Goal: Task Accomplishment & Management: Manage account settings

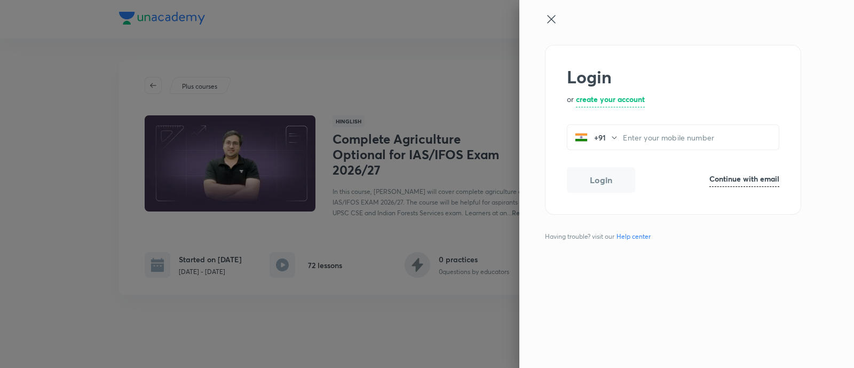
click at [725, 179] on h6 "Continue with email" at bounding box center [744, 178] width 70 height 11
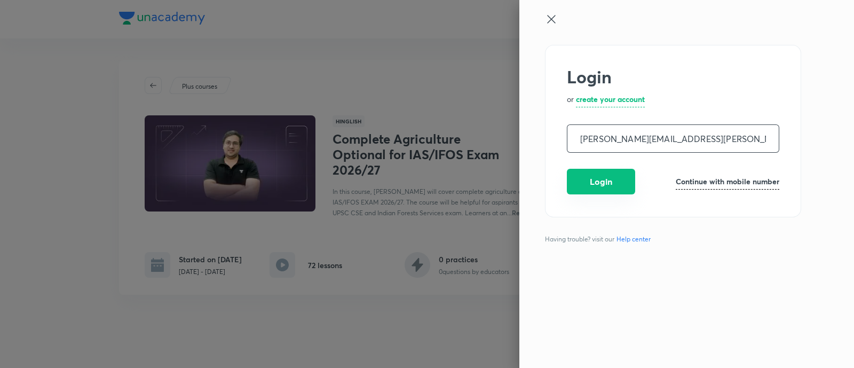
type input "nigam.amber@unacademy.com"
click at [595, 185] on button "Login" at bounding box center [601, 182] width 68 height 26
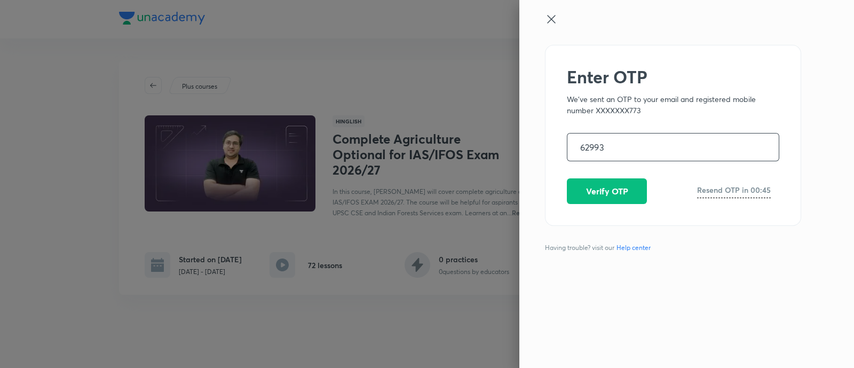
type input "629938"
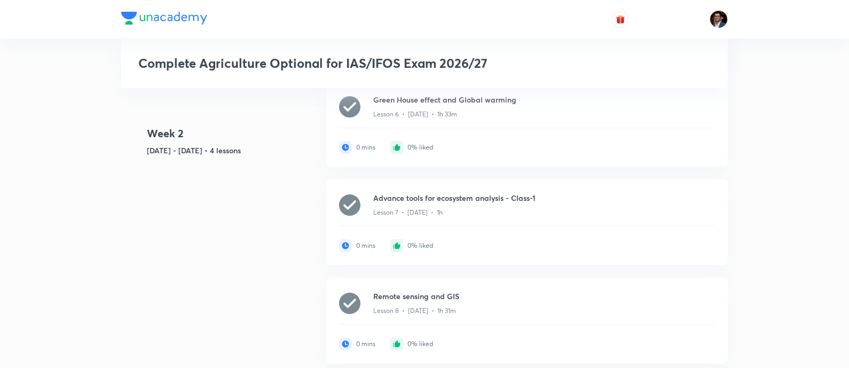
scroll to position [1229, 0]
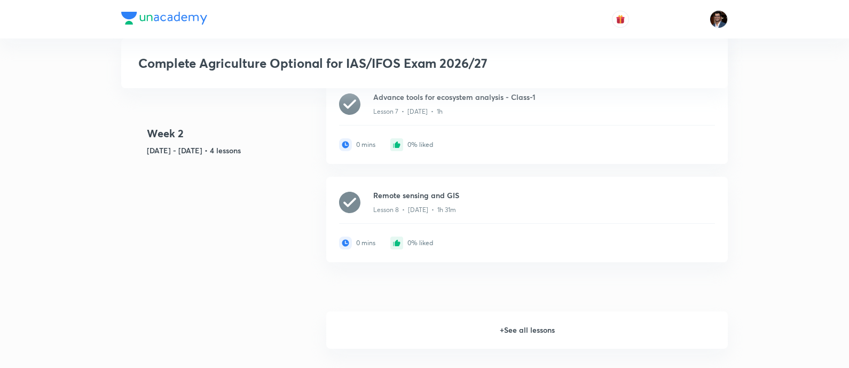
click at [518, 330] on h6 "+ See all lessons" at bounding box center [526, 329] width 401 height 37
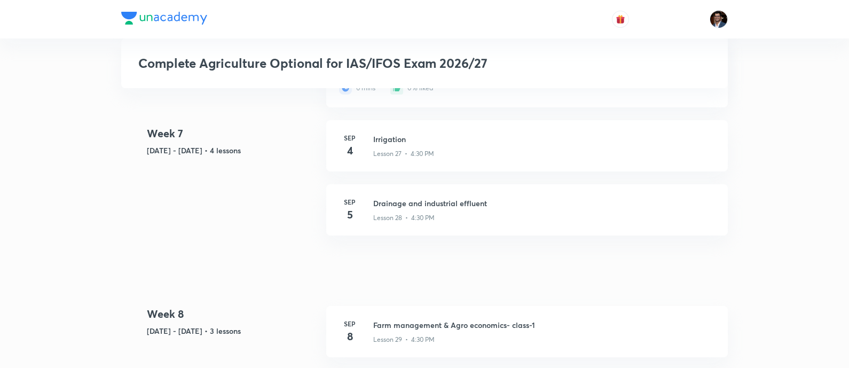
scroll to position [3355, 0]
click at [424, 144] on h6 "Irrigation" at bounding box center [470, 138] width 195 height 11
click at [393, 144] on h6 "Irrigation" at bounding box center [470, 138] width 195 height 11
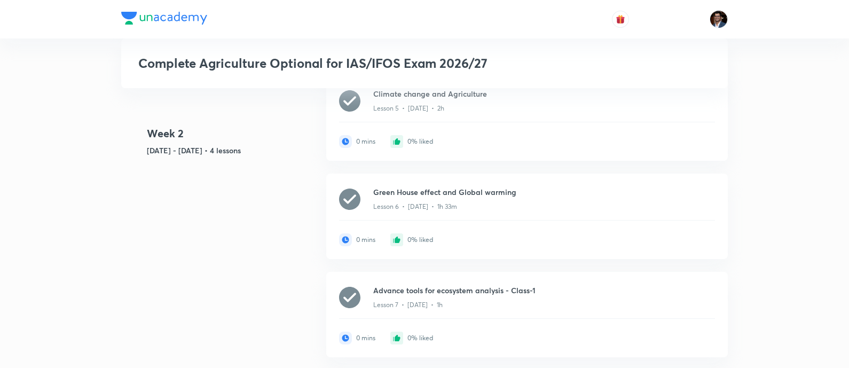
scroll to position [925, 0]
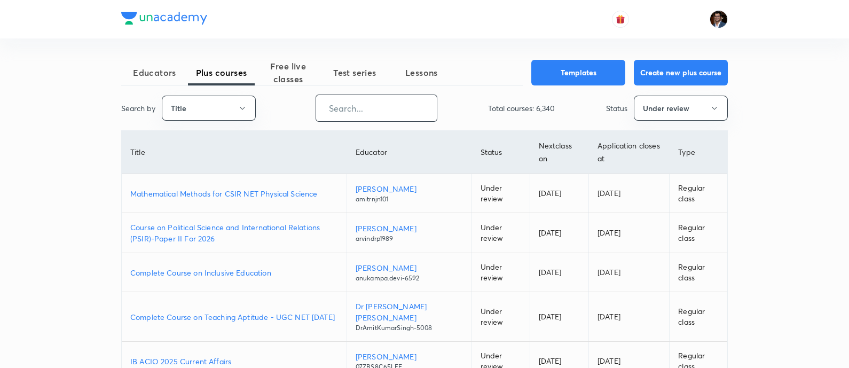
click at [320, 113] on input "text" at bounding box center [376, 107] width 121 height 27
paste input "https://unacademy.com/educator/course/complete-agriculture-optional-for-iasifos…"
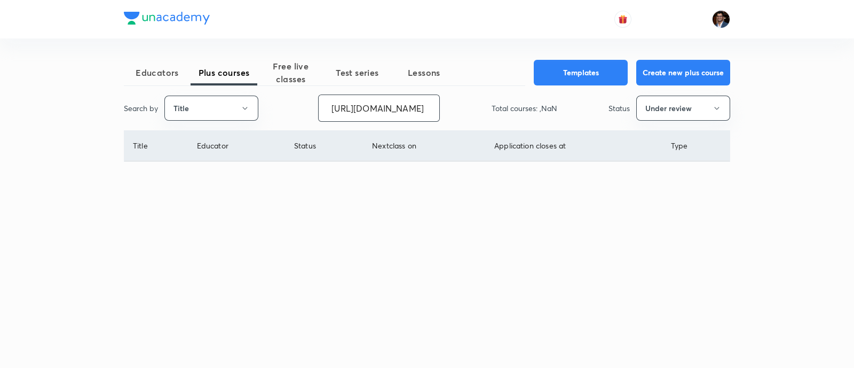
scroll to position [0, 339]
type input "[URL][DOMAIN_NAME]"
click at [677, 118] on button "Under review" at bounding box center [683, 108] width 94 height 25
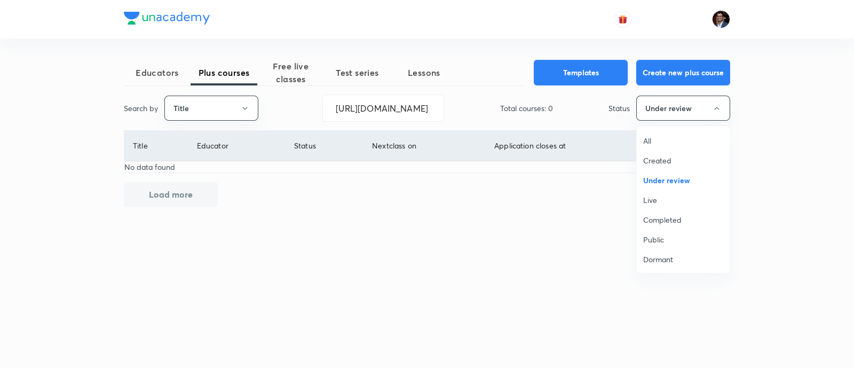
click at [653, 137] on span "All" at bounding box center [683, 140] width 80 height 11
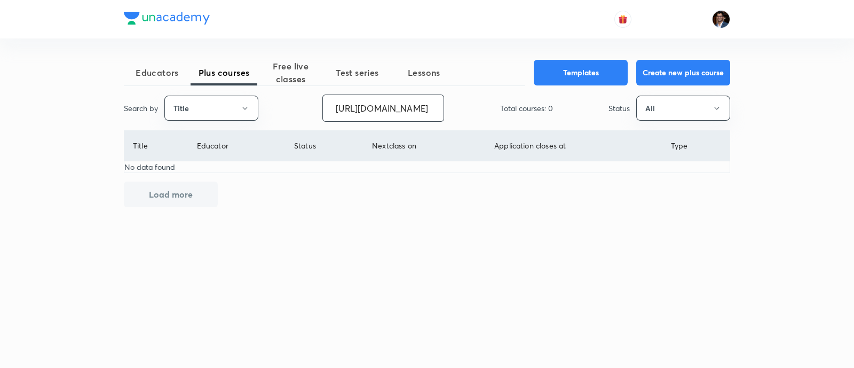
click at [426, 108] on input "https://unacademy.com/educator/course/complete-agriculture-optional-for-iasifos…" at bounding box center [383, 107] width 121 height 27
click at [399, 106] on input "text" at bounding box center [383, 107] width 121 height 27
paste input "Complete Agriculture Optional for IAS/IFOS Exam 2026/27"
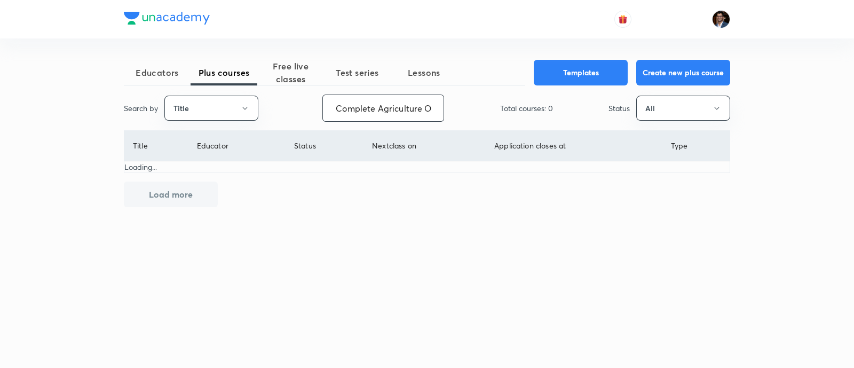
scroll to position [0, 140]
type input "Complete Agriculture Optional for IAS/IFOS Exam 2026/27"
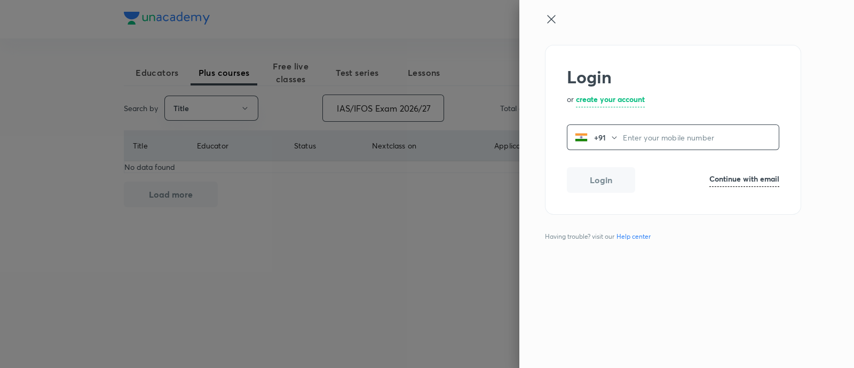
scroll to position [0, 0]
click at [732, 182] on h6 "Continue with email" at bounding box center [744, 178] width 70 height 11
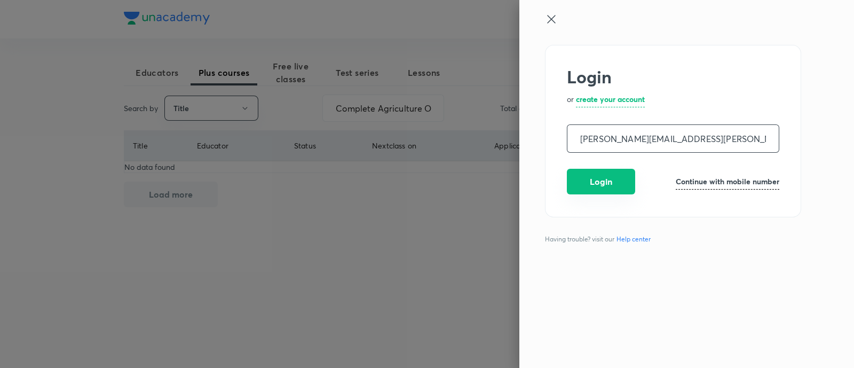
type input "nigam.amber@unacademy.com"
click at [606, 175] on button "Login" at bounding box center [601, 182] width 68 height 26
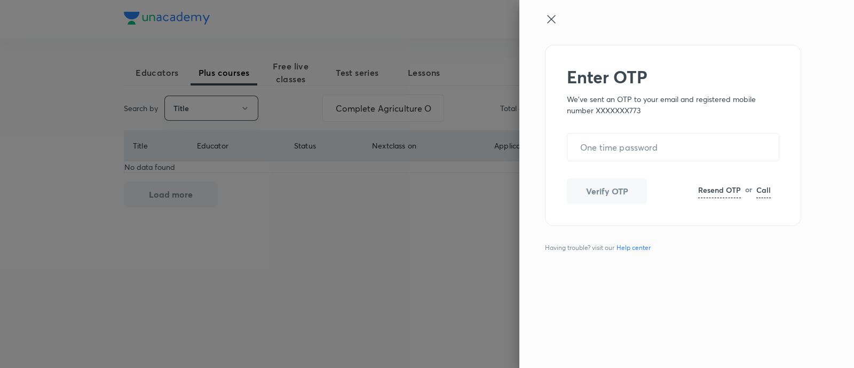
click at [551, 20] on icon at bounding box center [551, 19] width 13 height 13
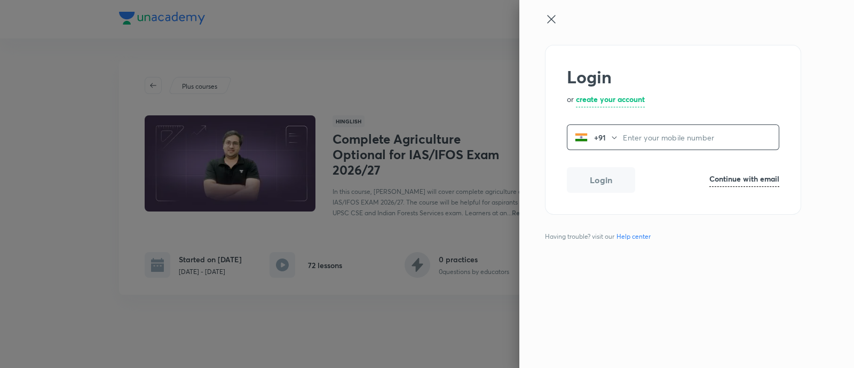
click at [374, 167] on div at bounding box center [427, 184] width 854 height 368
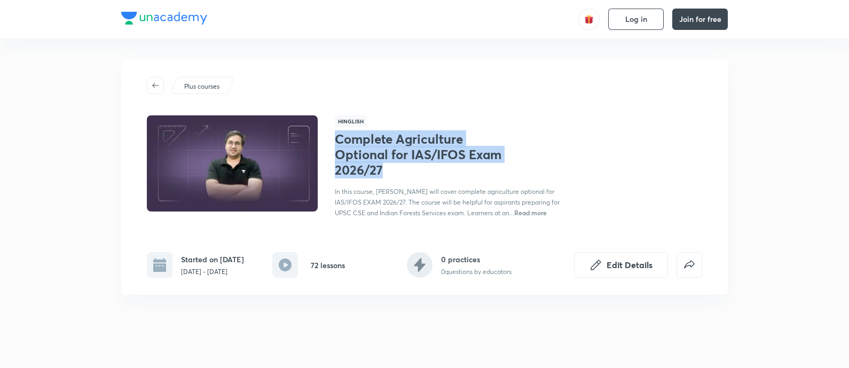
drag, startPoint x: 334, startPoint y: 138, endPoint x: 399, endPoint y: 174, distance: 74.5
click at [399, 174] on h1 "Complete Agriculture Optional for IAS/IFOS Exam 2026/27" at bounding box center [422, 154] width 175 height 46
copy h1 "Complete Agriculture Optional for IAS/IFOS Exam 2026/27"
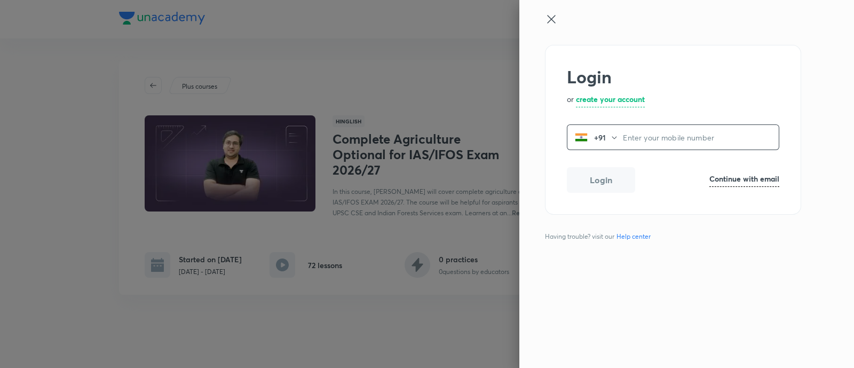
paste input "733984"
type input "733984"
click at [591, 188] on button "Login" at bounding box center [601, 180] width 68 height 26
click at [652, 138] on input "733984" at bounding box center [701, 137] width 156 height 22
drag, startPoint x: 657, startPoint y: 145, endPoint x: 594, endPoint y: 153, distance: 63.5
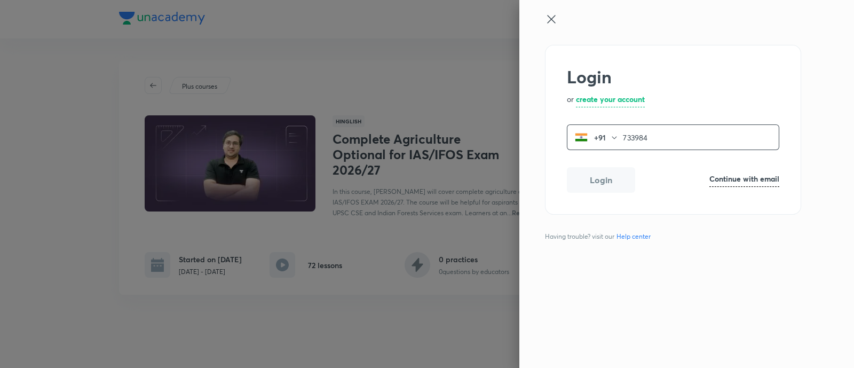
click at [594, 153] on div "Login or create your account +91 733984 ​ Login Continue with email" at bounding box center [673, 130] width 256 height 170
click at [732, 177] on h6 "Continue with email" at bounding box center [744, 178] width 70 height 11
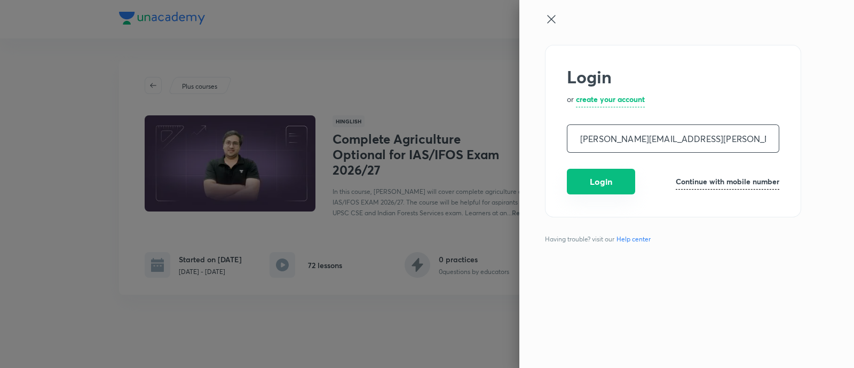
type input "nigam.amber@unacademy.com"
click at [595, 184] on button "Login" at bounding box center [601, 182] width 68 height 26
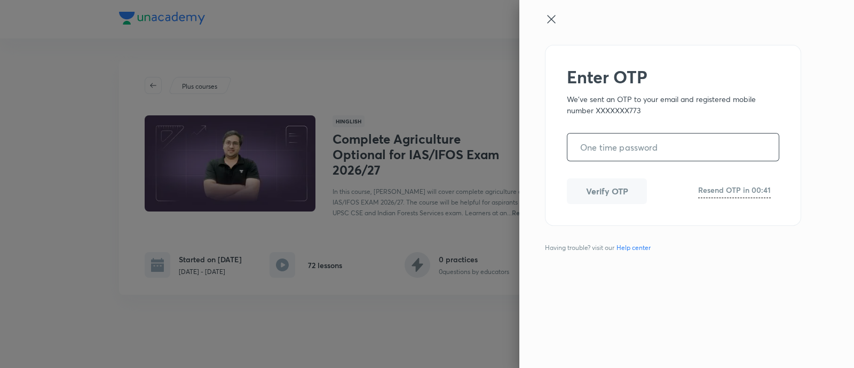
paste input "733984"
type input "733984"
click at [553, 22] on icon at bounding box center [551, 19] width 13 height 13
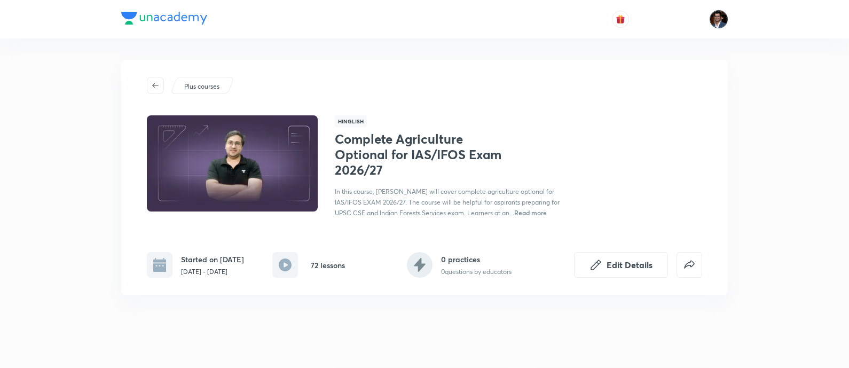
click at [717, 20] on img at bounding box center [718, 19] width 18 height 18
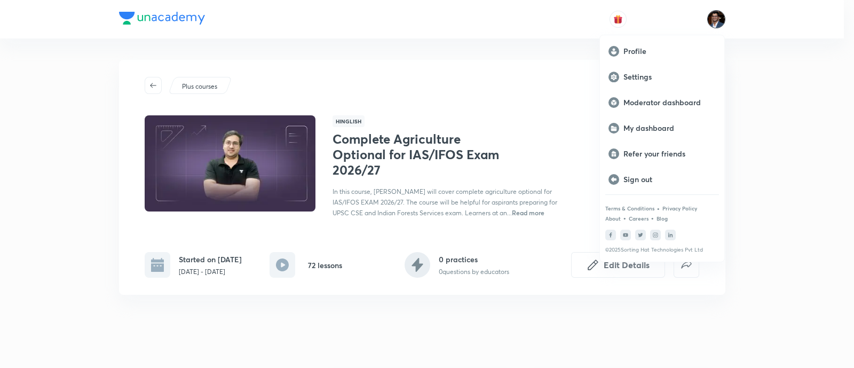
click at [557, 111] on div at bounding box center [427, 184] width 854 height 368
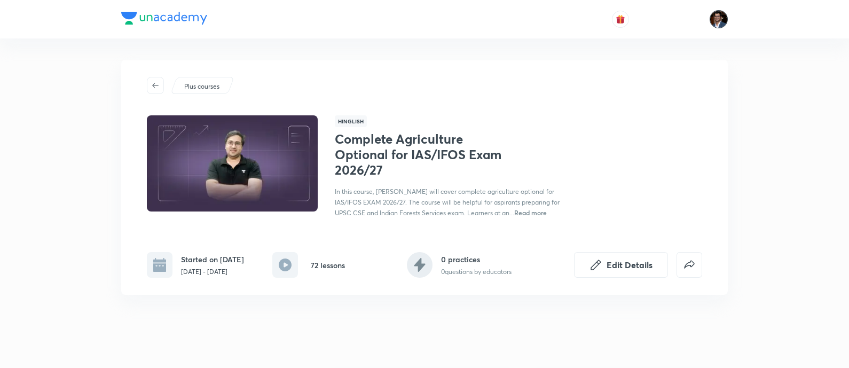
click at [720, 14] on img at bounding box center [718, 19] width 18 height 18
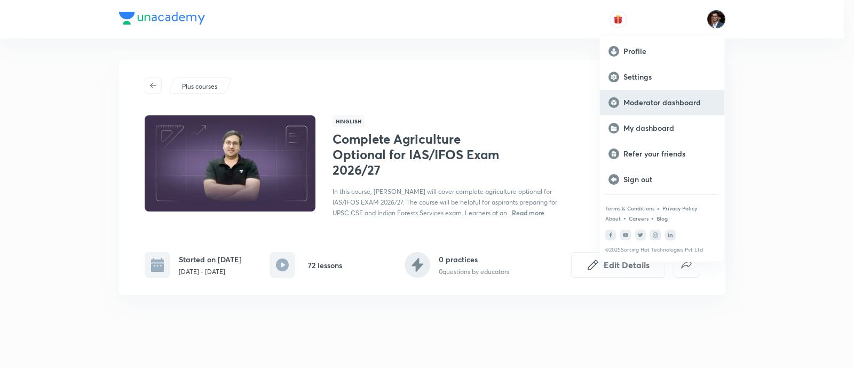
click at [656, 94] on div "Moderator dashboard" at bounding box center [662, 103] width 124 height 26
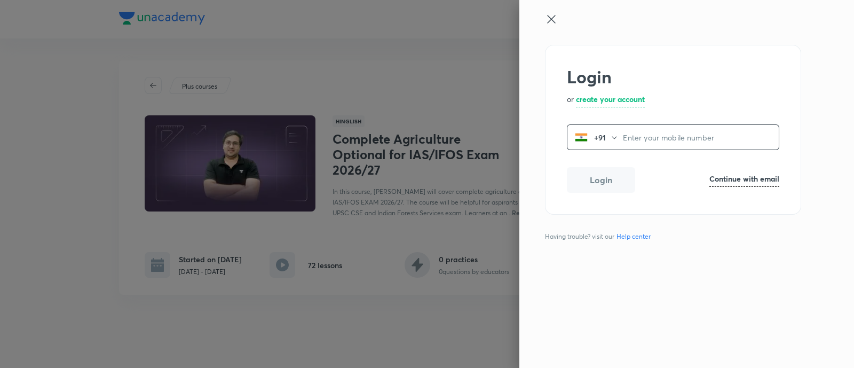
click at [548, 18] on icon at bounding box center [551, 19] width 13 height 13
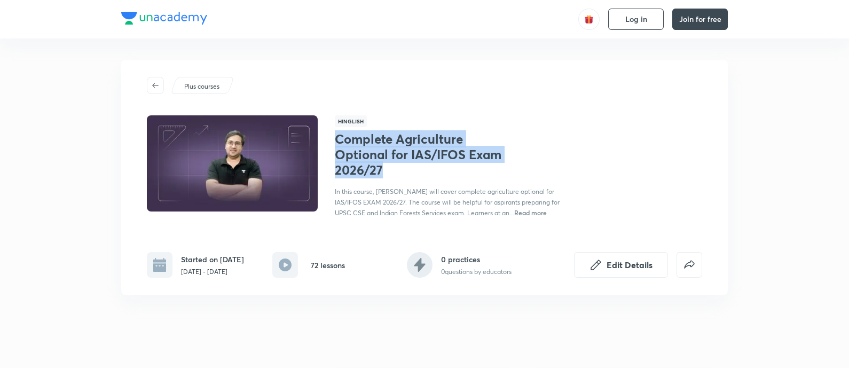
drag, startPoint x: 390, startPoint y: 171, endPoint x: 336, endPoint y: 140, distance: 61.7
click at [336, 140] on h1 "Complete Agriculture Optional for IAS/IFOS Exam 2026/27" at bounding box center [422, 154] width 175 height 46
copy h1 "Complete Agriculture Optional for IAS/IFOS Exam 2026/27"
click at [367, 158] on h1 "Complete Agriculture Optional for IAS/IFOS Exam 2026/27" at bounding box center [422, 154] width 175 height 46
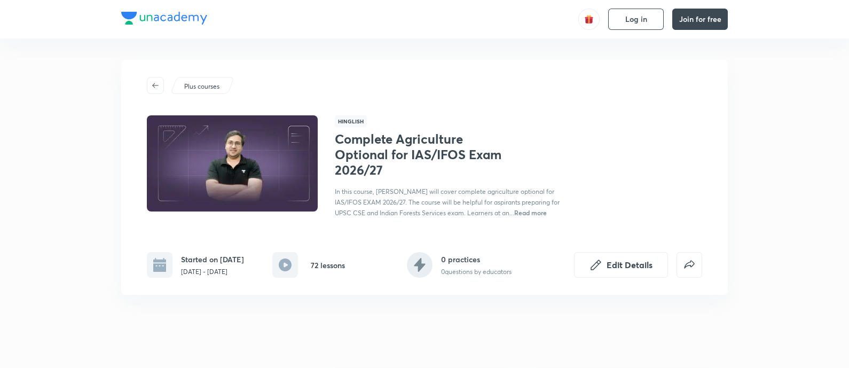
click at [248, 151] on img at bounding box center [232, 163] width 174 height 98
click at [643, 263] on button "Edit Details" at bounding box center [621, 264] width 94 height 26
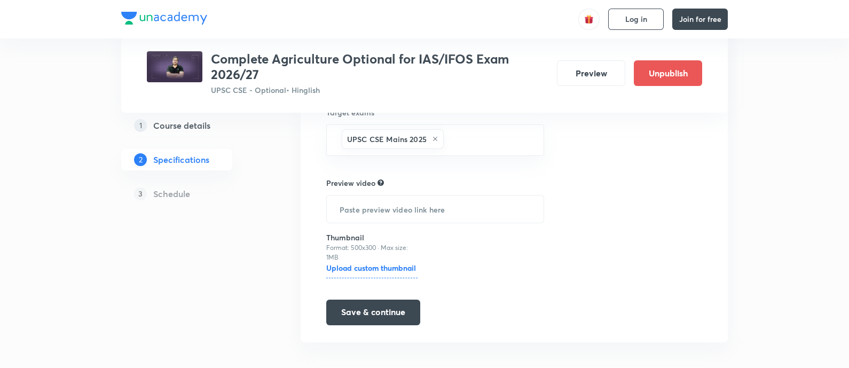
scroll to position [284, 0]
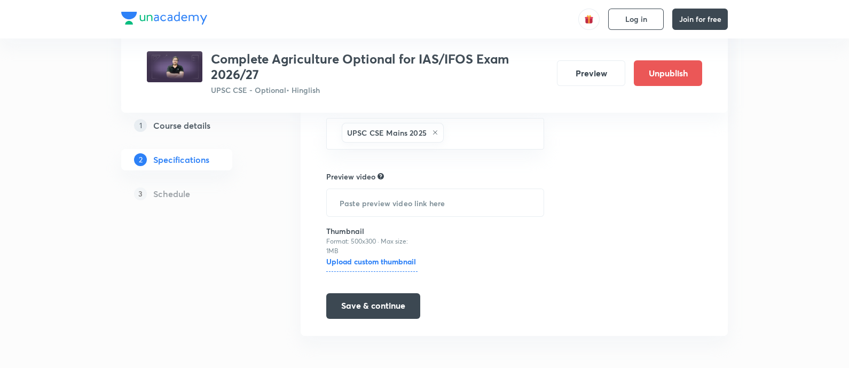
click at [194, 129] on h5 "Course details" at bounding box center [181, 125] width 57 height 13
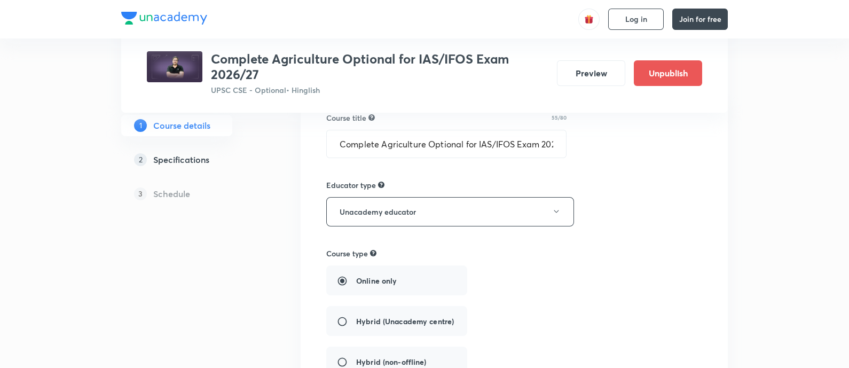
scroll to position [134, 0]
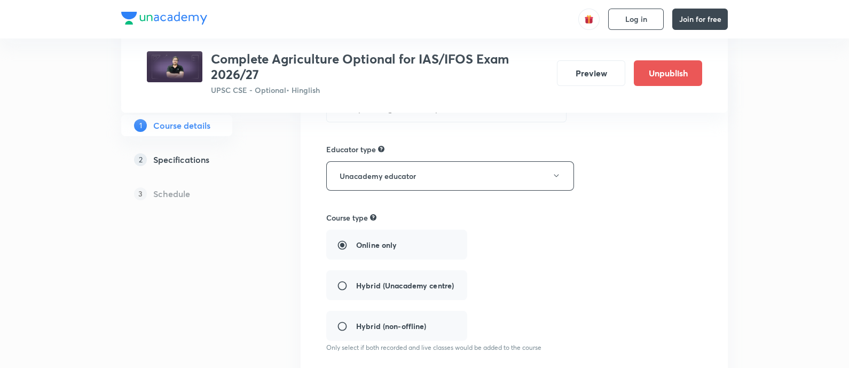
click at [186, 153] on h5 "Specifications" at bounding box center [181, 159] width 56 height 13
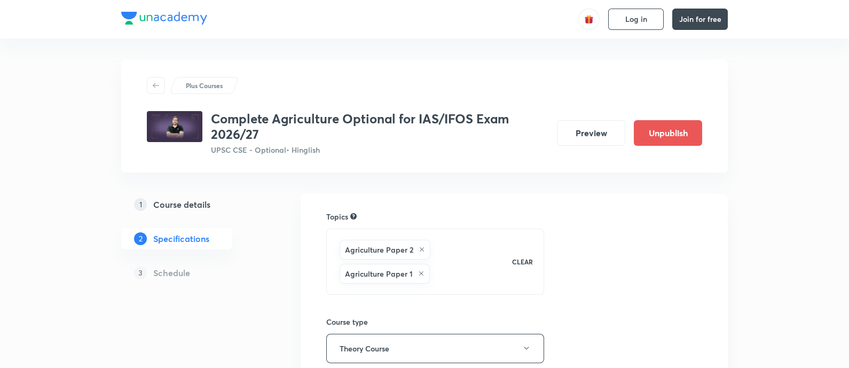
click at [184, 211] on link "1 Course details" at bounding box center [193, 204] width 145 height 21
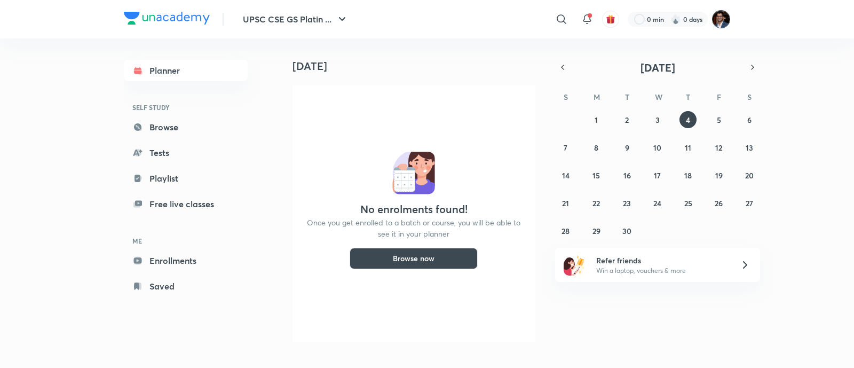
click at [722, 22] on img at bounding box center [721, 19] width 18 height 18
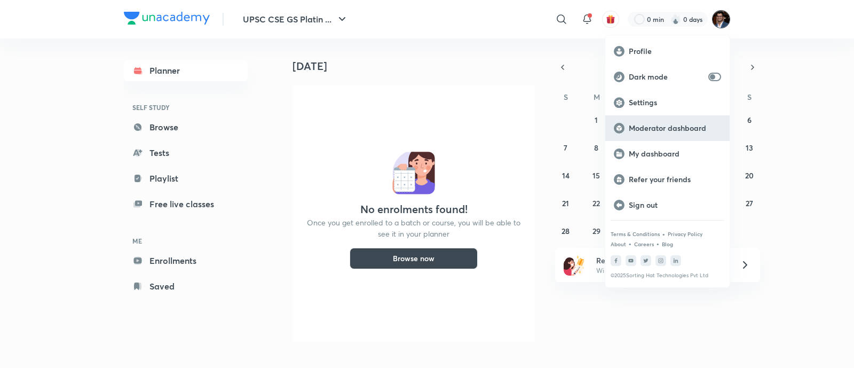
click at [681, 129] on p "Moderator dashboard" at bounding box center [675, 128] width 92 height 10
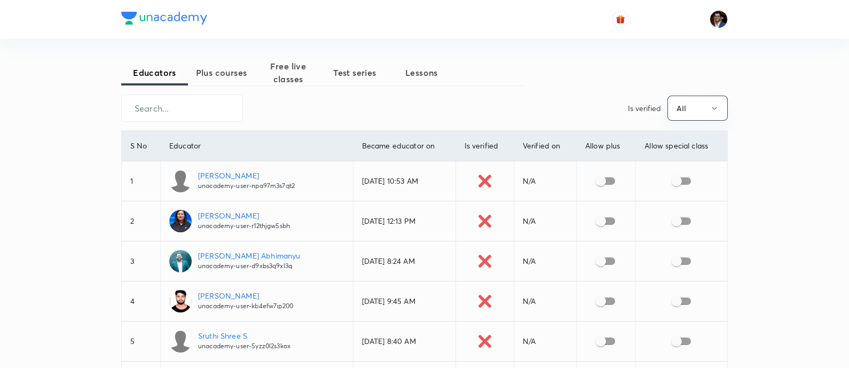
click at [216, 76] on span "Plus courses" at bounding box center [221, 72] width 67 height 13
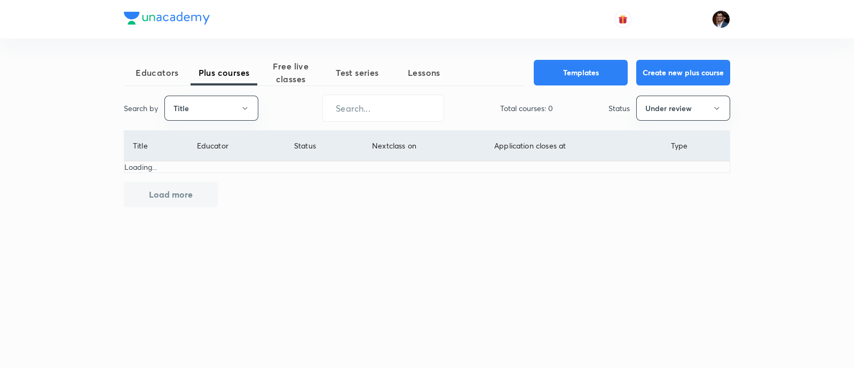
click at [244, 121] on div "Search by Title ​ Total courses: 0 Status Under review" at bounding box center [427, 107] width 606 height 27
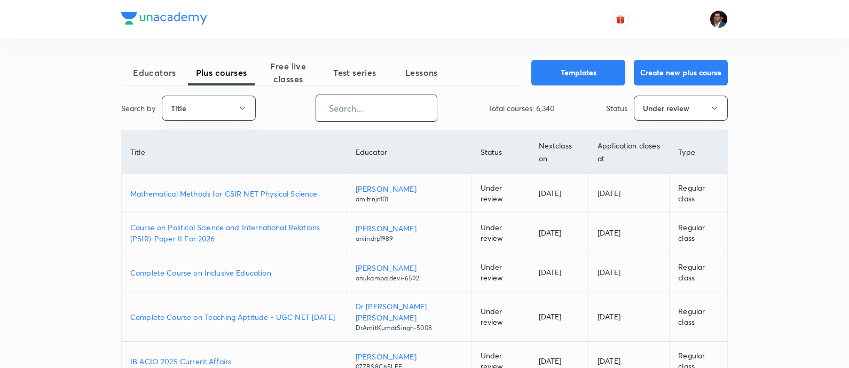
click at [386, 108] on input "text" at bounding box center [376, 107] width 121 height 27
paste input "Complete Agriculture Optional for IAS/IFOS Exam 2026/27"
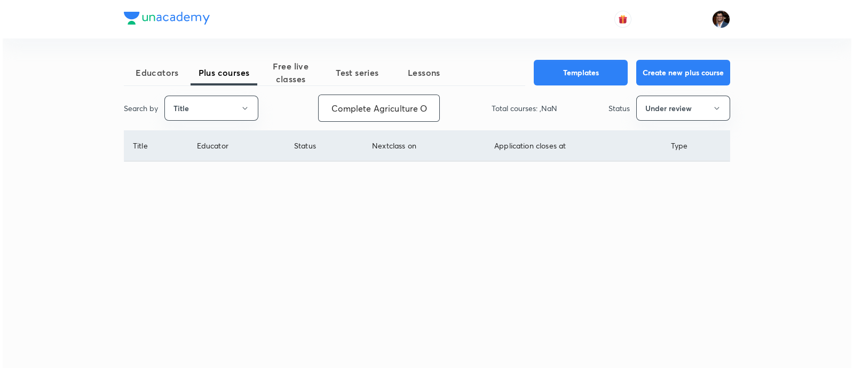
scroll to position [0, 140]
type input "Complete Agriculture Optional for IAS/IFOS Exam 2026/27"
click at [660, 100] on button "Under review" at bounding box center [683, 108] width 94 height 25
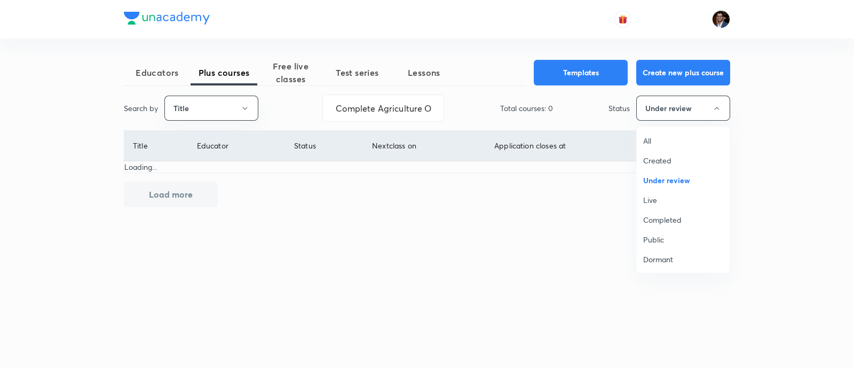
click at [670, 137] on span "All" at bounding box center [683, 140] width 80 height 11
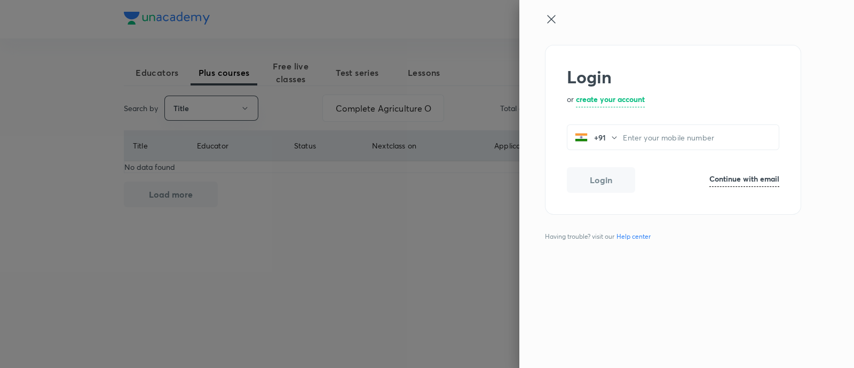
click at [551, 14] on icon at bounding box center [551, 19] width 13 height 13
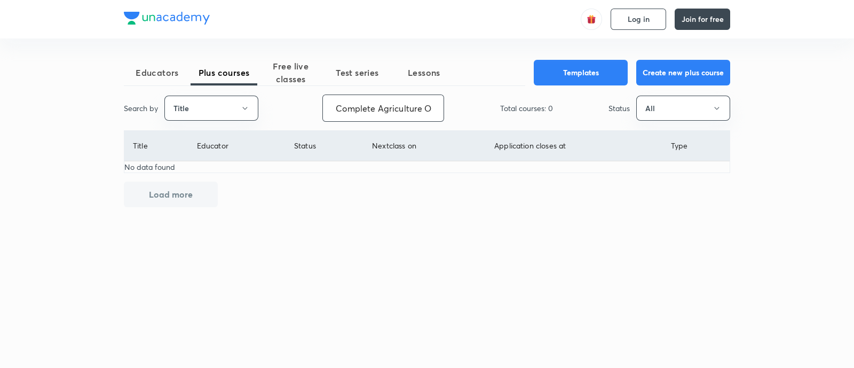
click at [366, 108] on input "Complete Agriculture Optional for IAS/IFOS Exam 2026/27" at bounding box center [383, 107] width 121 height 27
click at [385, 108] on input "Complete Agriculture Optional for IAS/IFOS Exam 2026/27" at bounding box center [383, 107] width 121 height 27
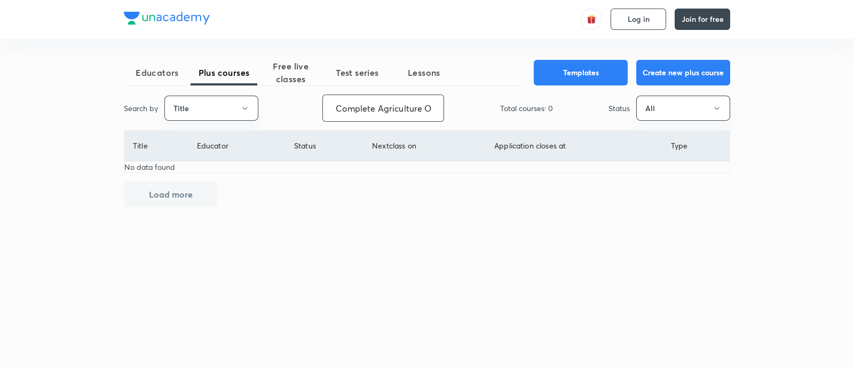
click at [385, 108] on input "Complete Agriculture Optional for IAS/IFOS Exam 2026/27" at bounding box center [383, 107] width 121 height 27
click at [236, 104] on button "Title" at bounding box center [211, 108] width 94 height 25
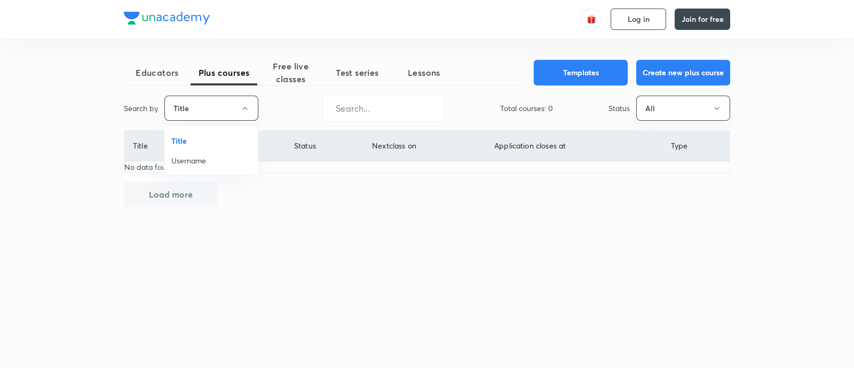
click at [220, 164] on span "Username" at bounding box center [211, 160] width 80 height 11
click at [221, 104] on button "Username" at bounding box center [211, 108] width 94 height 25
click at [214, 138] on span "Title" at bounding box center [211, 140] width 80 height 11
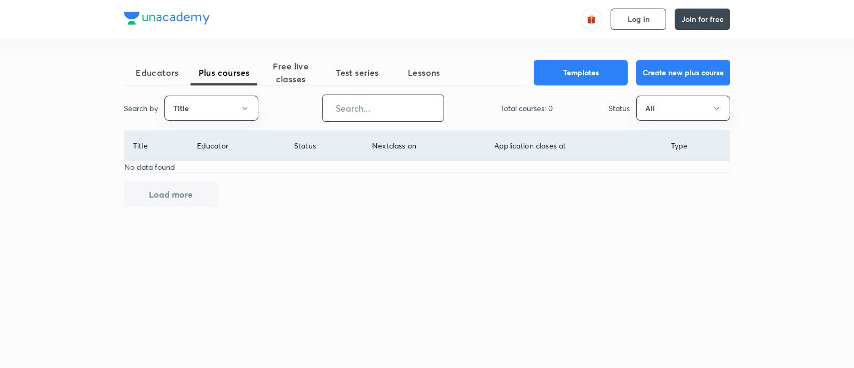
click at [362, 113] on input "text" at bounding box center [383, 107] width 121 height 27
click at [664, 107] on button "All" at bounding box center [683, 108] width 94 height 25
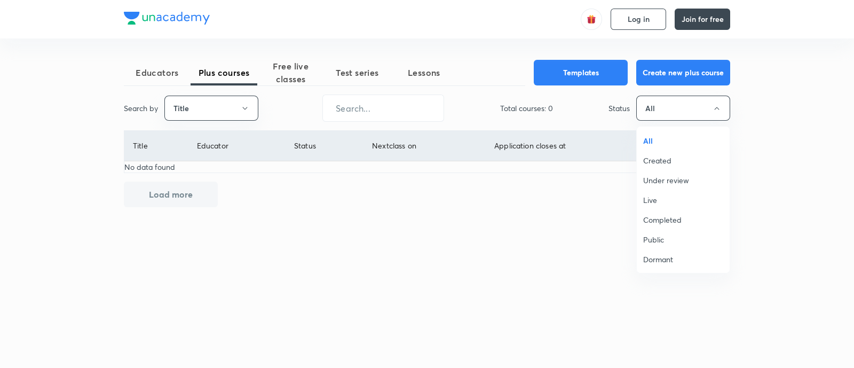
click at [647, 198] on span "Live" at bounding box center [683, 199] width 80 height 11
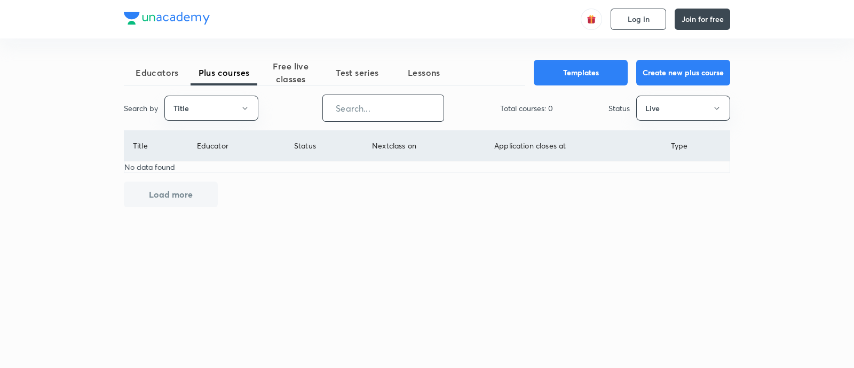
click at [400, 100] on input "text" at bounding box center [383, 107] width 121 height 27
paste input "Complete Agriculture Optional for IAS/IFOS Exam 2026/27"
type input "Complete Agriculture"
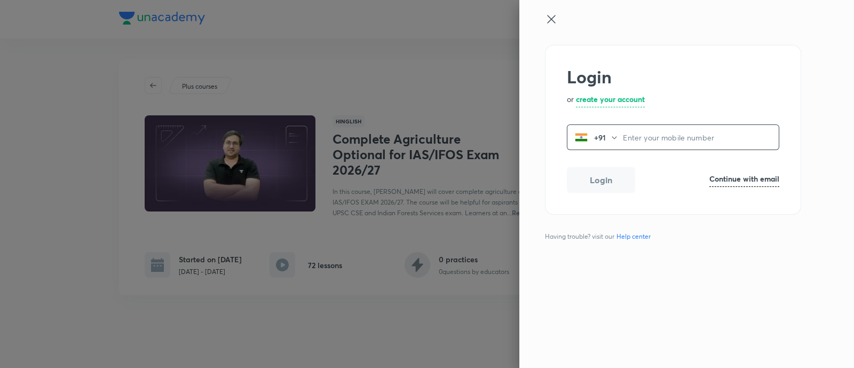
click at [553, 18] on icon at bounding box center [551, 19] width 13 height 13
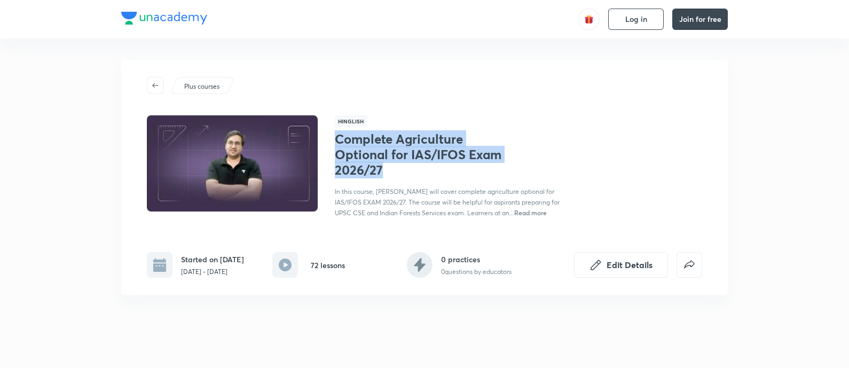
drag, startPoint x: 336, startPoint y: 141, endPoint x: 384, endPoint y: 175, distance: 59.4
click at [384, 175] on h1 "Complete Agriculture Optional for IAS/IFOS Exam 2026/27" at bounding box center [422, 154] width 175 height 46
copy h1 "Complete Agriculture Optional for IAS/IFOS Exam 2026/27"
